Goal: Task Accomplishment & Management: Manage account settings

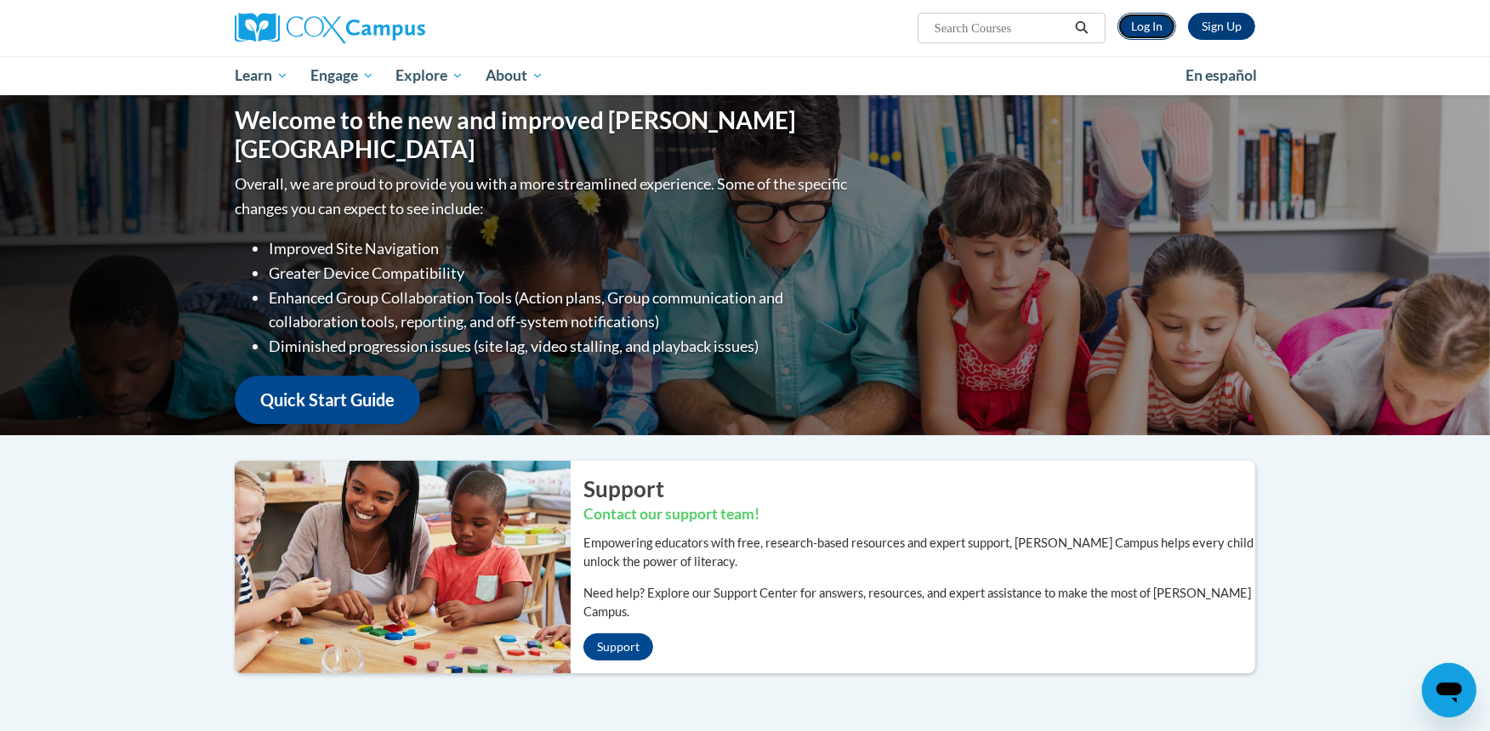
click at [1153, 30] on link "Log In" at bounding box center [1147, 26] width 59 height 27
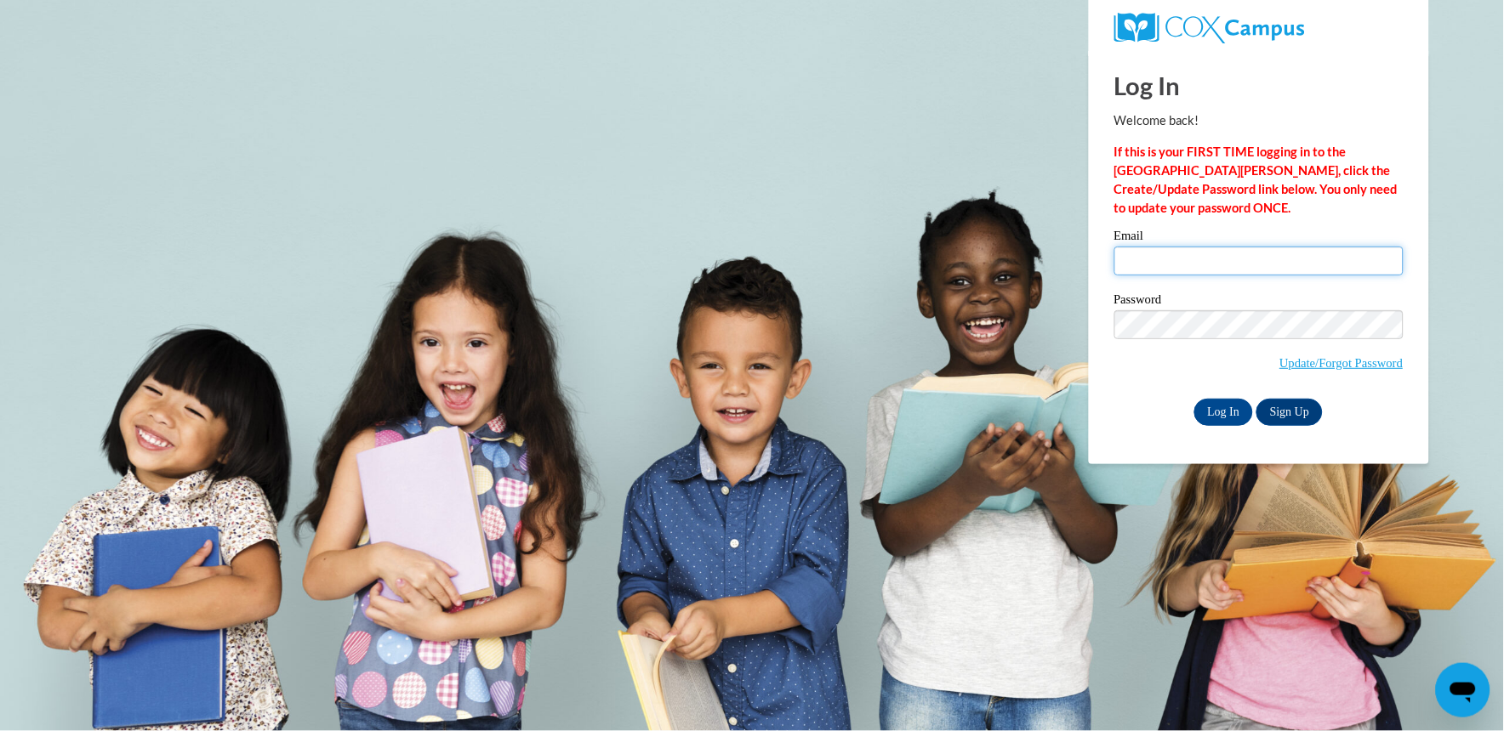
type input "bexscarberry01@icloud.com"
drag, startPoint x: 1299, startPoint y: 255, endPoint x: 954, endPoint y: 285, distance: 345.8
click at [954, 285] on body "Log In Welcome back! If this is your FIRST TIME logging in to the NEW Cox Campu…" at bounding box center [752, 365] width 1504 height 731
type input "moo10701@yahoo.com"
click at [1234, 415] on input "Log In" at bounding box center [1224, 412] width 60 height 27
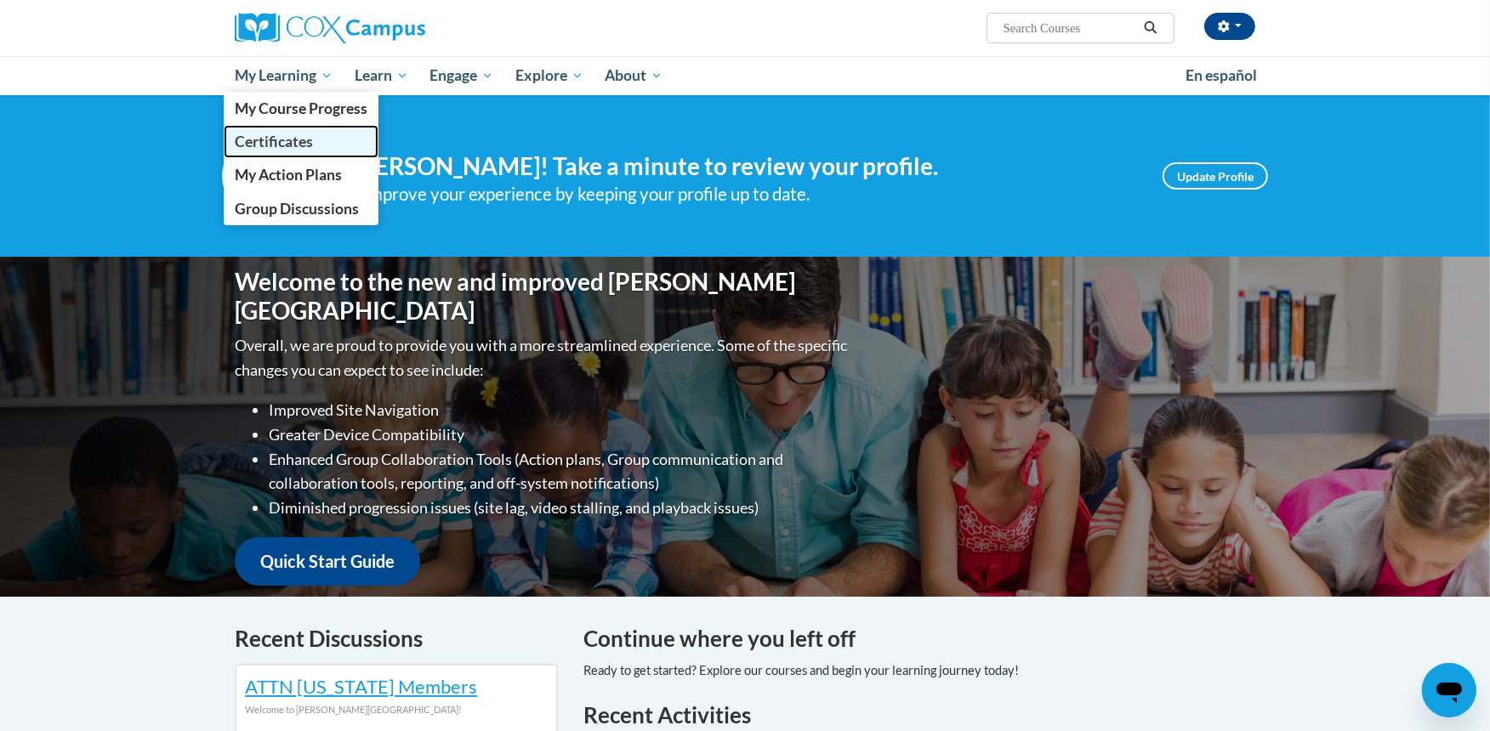
click at [321, 134] on link "Certificates" at bounding box center [301, 141] width 155 height 33
